Goal: Task Accomplishment & Management: Manage account settings

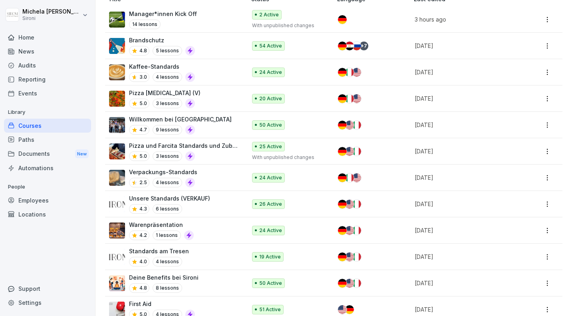
scroll to position [151, 0]
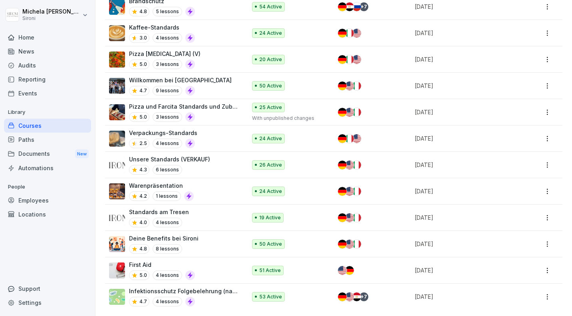
click at [191, 210] on div "Standards am Tresen 4.0 4 lessons" at bounding box center [173, 218] width 129 height 20
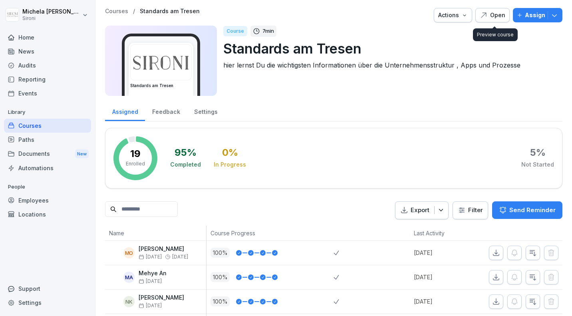
click at [499, 16] on div "Open" at bounding box center [493, 15] width 26 height 9
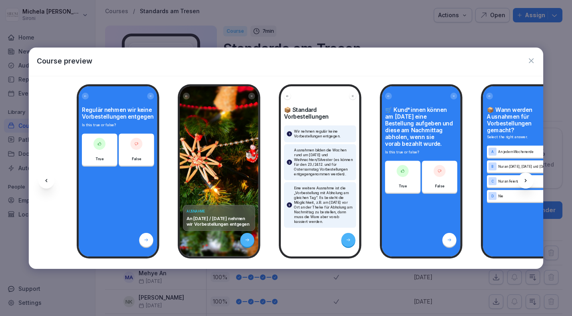
click at [528, 62] on icon "button" at bounding box center [531, 61] width 8 height 8
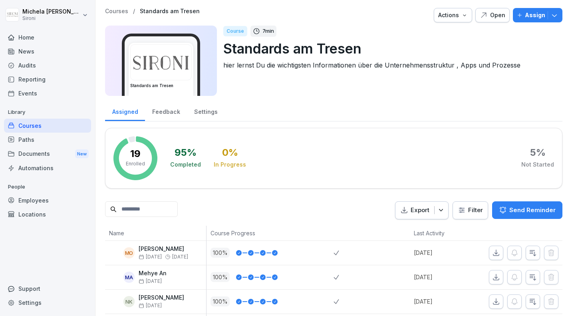
click at [113, 11] on p "Courses" at bounding box center [116, 11] width 23 height 7
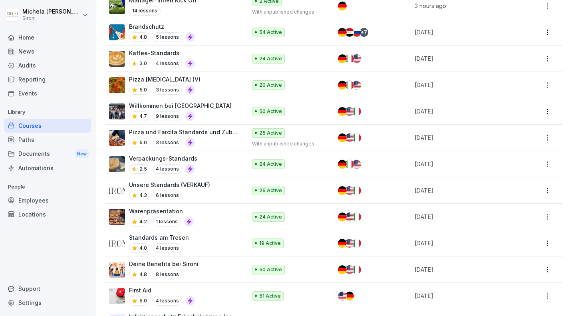
scroll to position [149, 0]
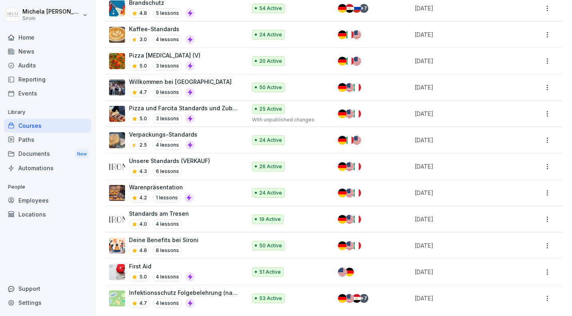
click at [221, 108] on p "Pizza und Farcita Standards und Zubereitung" at bounding box center [183, 108] width 109 height 8
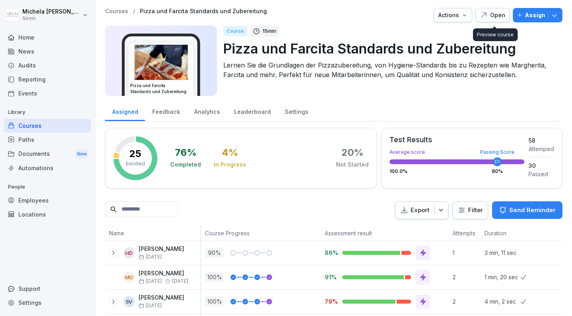
click at [501, 14] on div "Open" at bounding box center [493, 15] width 26 height 9
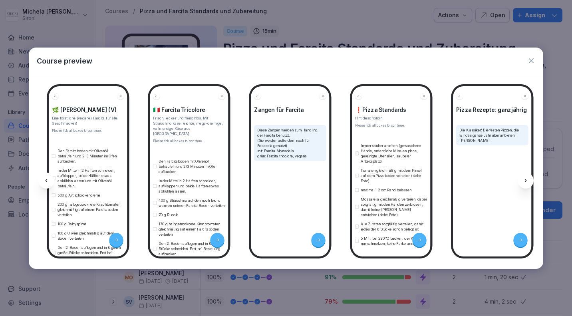
scroll to position [0, 316]
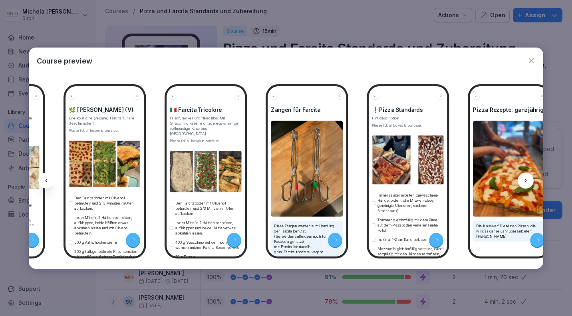
click at [533, 60] on icon "button" at bounding box center [531, 61] width 8 height 8
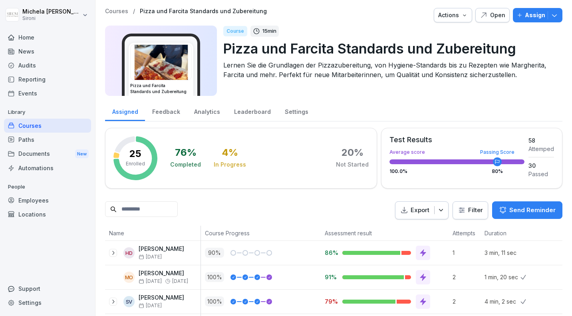
click at [38, 127] on div "Courses" at bounding box center [47, 126] width 87 height 14
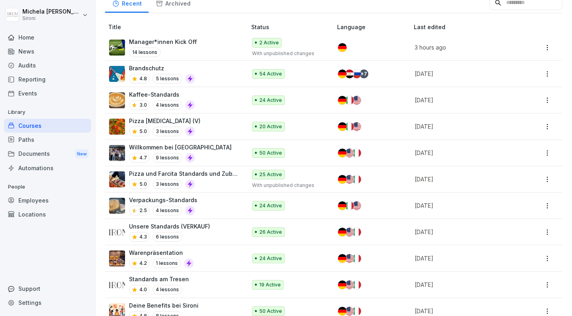
scroll to position [149, 0]
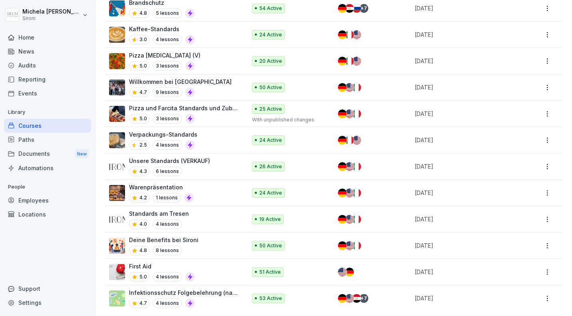
click at [210, 191] on div "Warenpräsentation 4.2 1 lessons" at bounding box center [173, 193] width 129 height 20
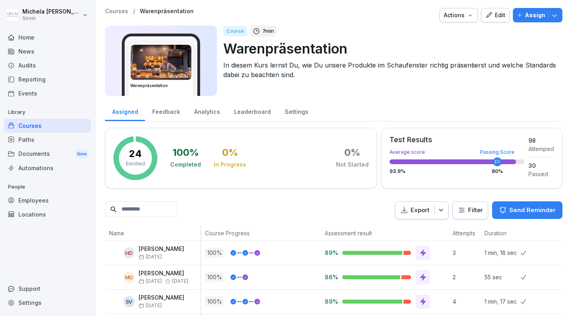
click at [504, 14] on div "Edit" at bounding box center [495, 15] width 20 height 9
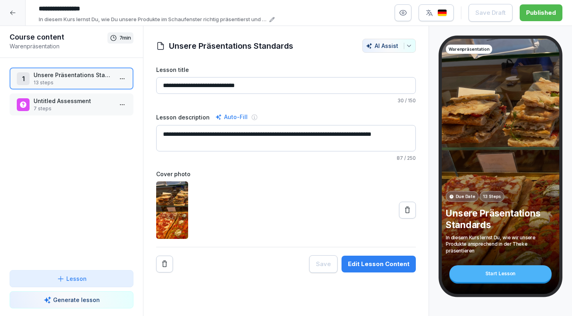
click at [407, 15] on icon "button" at bounding box center [403, 13] width 8 height 8
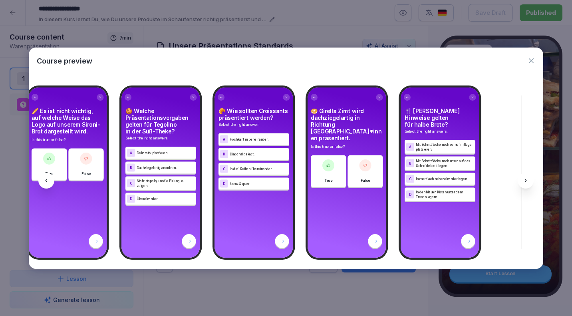
scroll to position [0, 1694]
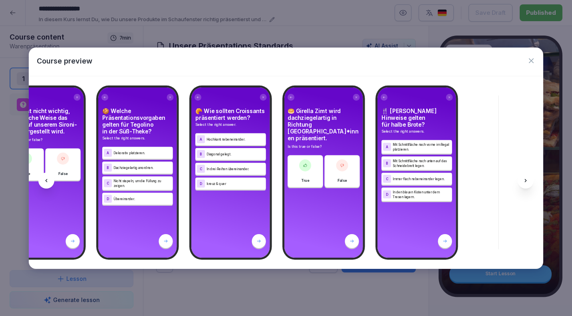
click at [533, 59] on icon "button" at bounding box center [531, 61] width 8 height 8
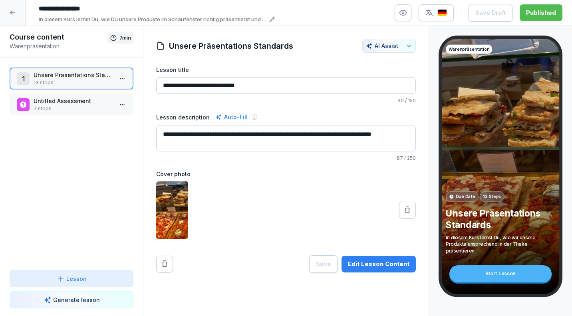
click at [12, 14] on icon at bounding box center [13, 13] width 6 height 6
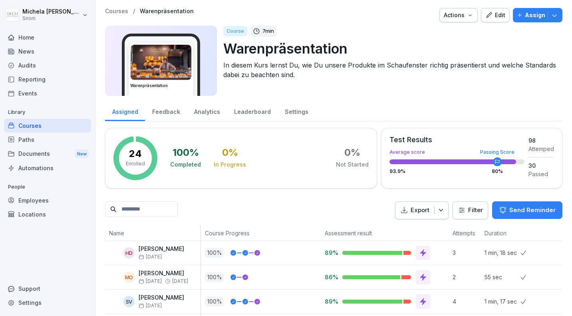
click at [493, 18] on icon "button" at bounding box center [488, 15] width 7 height 7
